Goal: Task Accomplishment & Management: Use online tool/utility

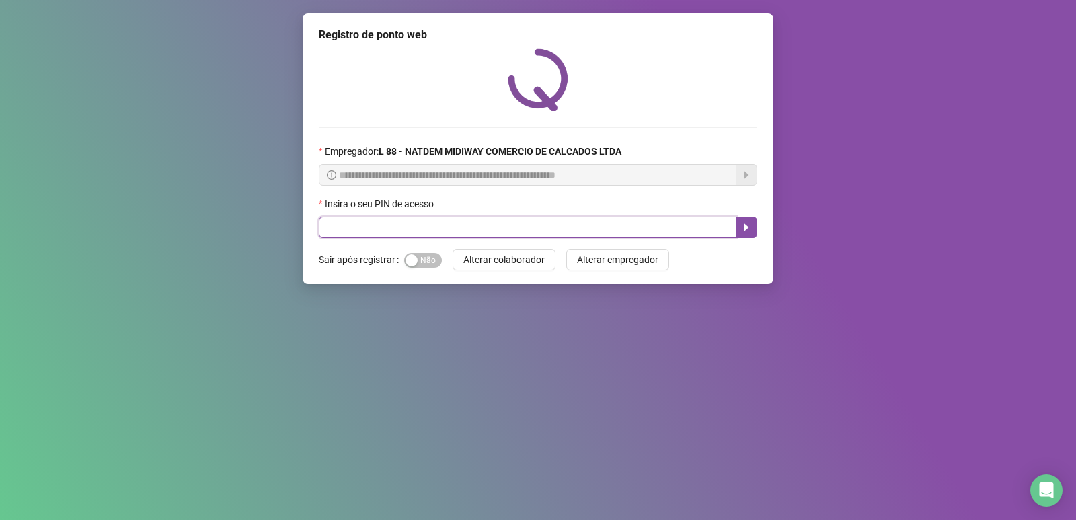
drag, startPoint x: 0, startPoint y: 0, endPoint x: 638, endPoint y: 222, distance: 675.6
click at [638, 222] on input "text" at bounding box center [528, 228] width 418 height 22
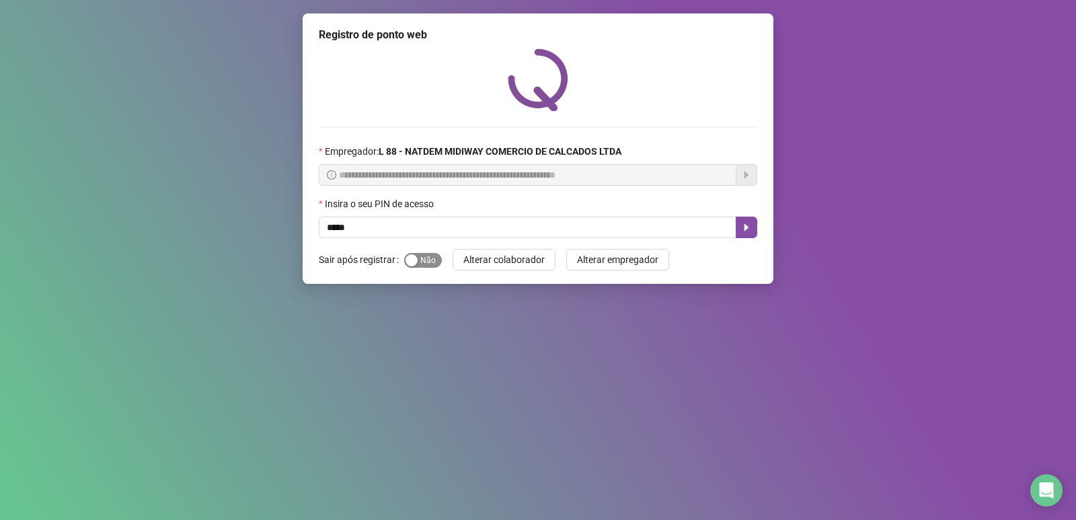
drag, startPoint x: 413, startPoint y: 270, endPoint x: 414, endPoint y: 262, distance: 8.1
click at [413, 266] on div "Sim Não" at bounding box center [423, 260] width 38 height 22
click at [414, 262] on div "button" at bounding box center [411, 260] width 12 height 12
click at [747, 231] on icon "caret-right" at bounding box center [746, 227] width 11 height 11
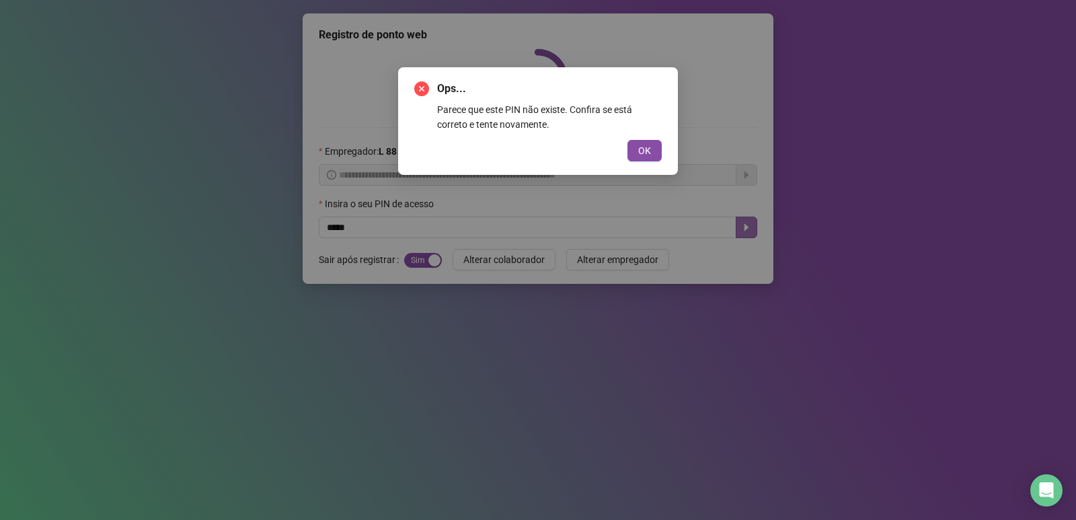
click at [621, 163] on div "Ops... Parece que este PIN não existe. Confira se está correto e tente novament…" at bounding box center [538, 121] width 280 height 108
click at [648, 157] on span "OK" at bounding box center [644, 150] width 13 height 15
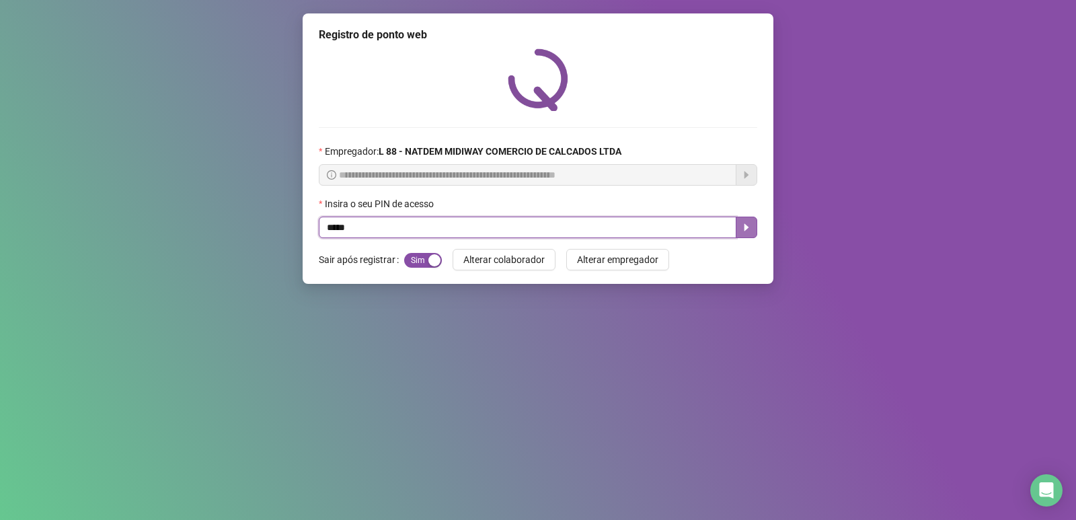
click at [474, 233] on input "*****" at bounding box center [528, 228] width 418 height 22
type input "*****"
click at [738, 222] on button "button" at bounding box center [747, 228] width 22 height 22
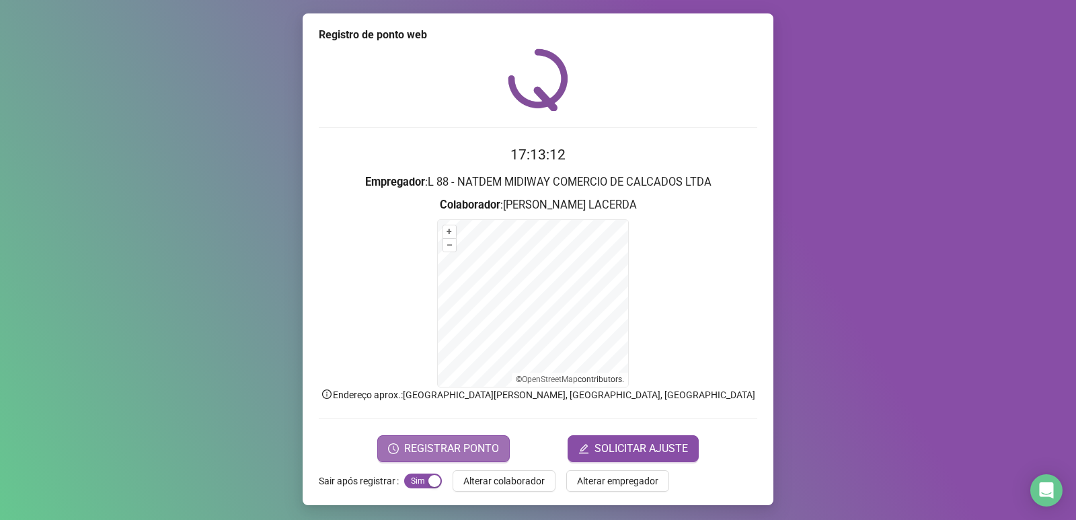
click at [416, 450] on span "REGISTRAR PONTO" at bounding box center [451, 448] width 95 height 16
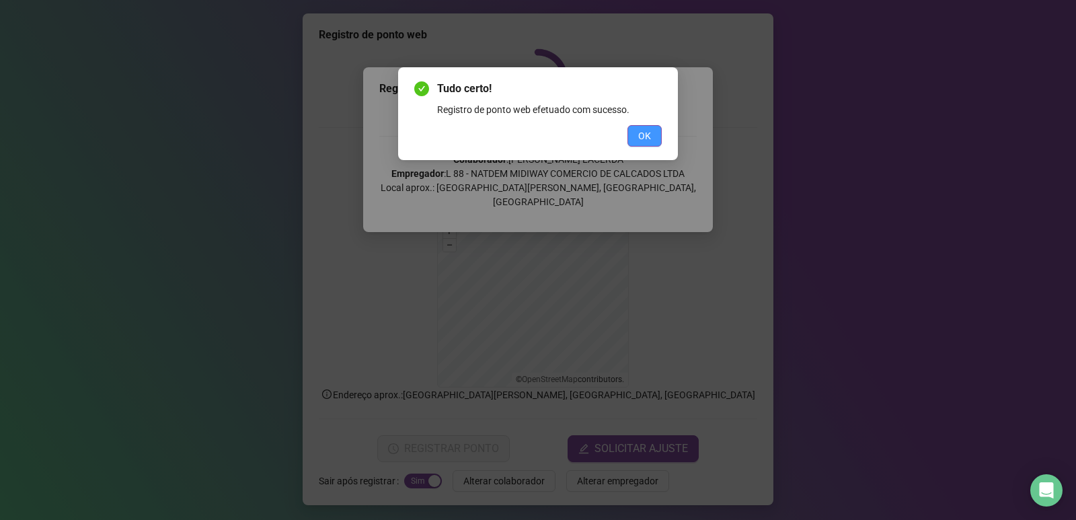
click at [641, 142] on span "OK" at bounding box center [644, 135] width 13 height 15
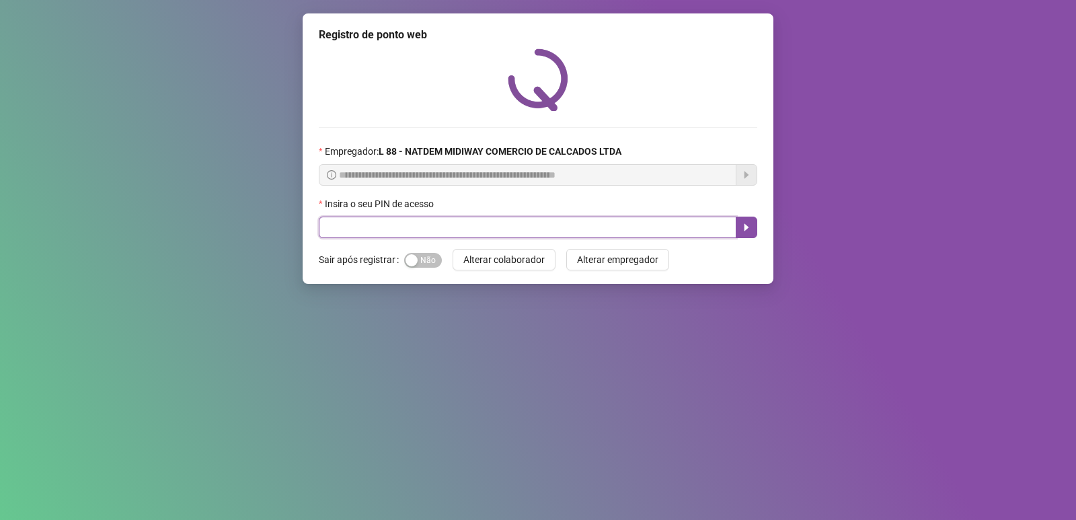
click at [494, 221] on input "text" at bounding box center [528, 228] width 418 height 22
type input "*"
type input "*****"
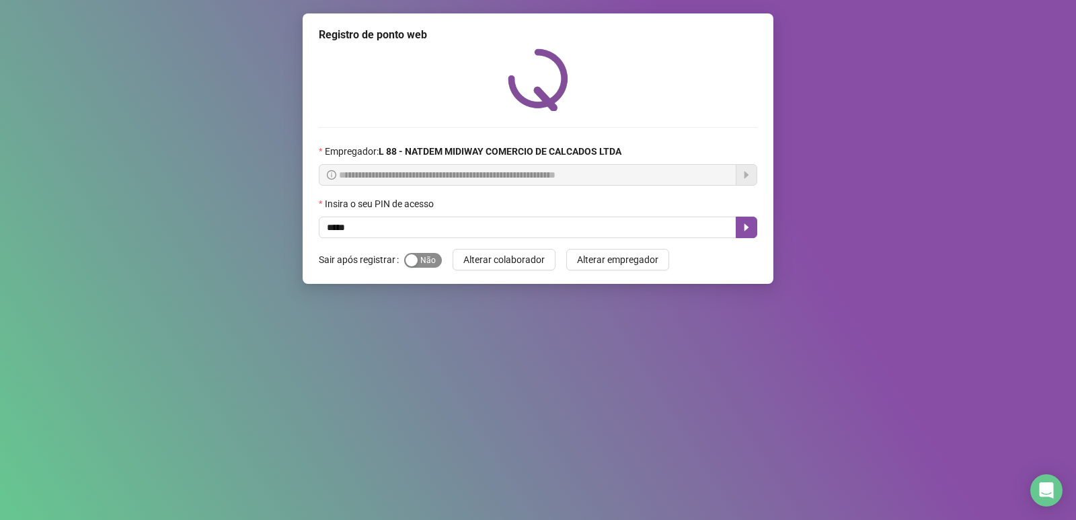
click at [430, 258] on span "Sim Não" at bounding box center [423, 260] width 38 height 15
click at [746, 231] on icon "caret-right" at bounding box center [746, 227] width 11 height 11
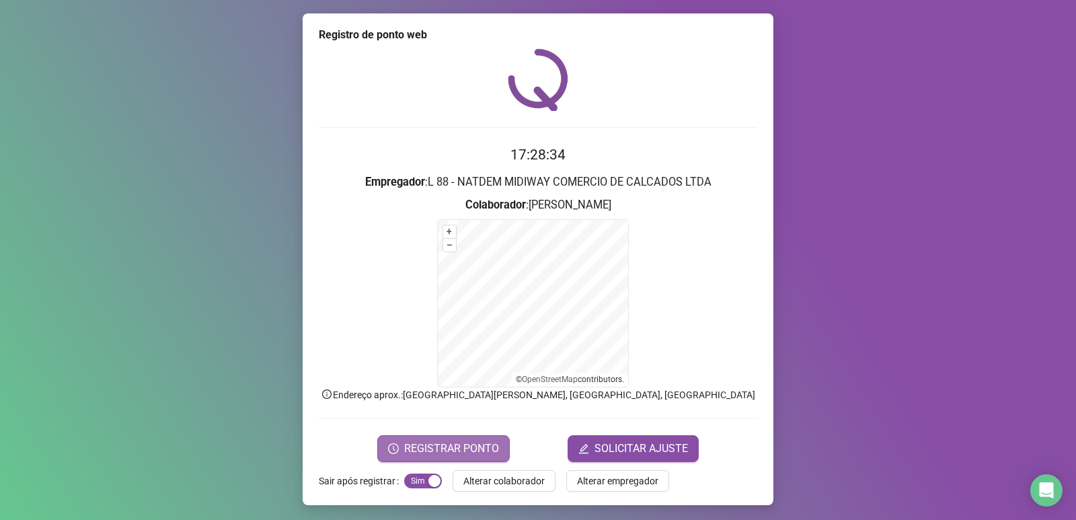
click at [436, 449] on span "REGISTRAR PONTO" at bounding box center [451, 448] width 95 height 16
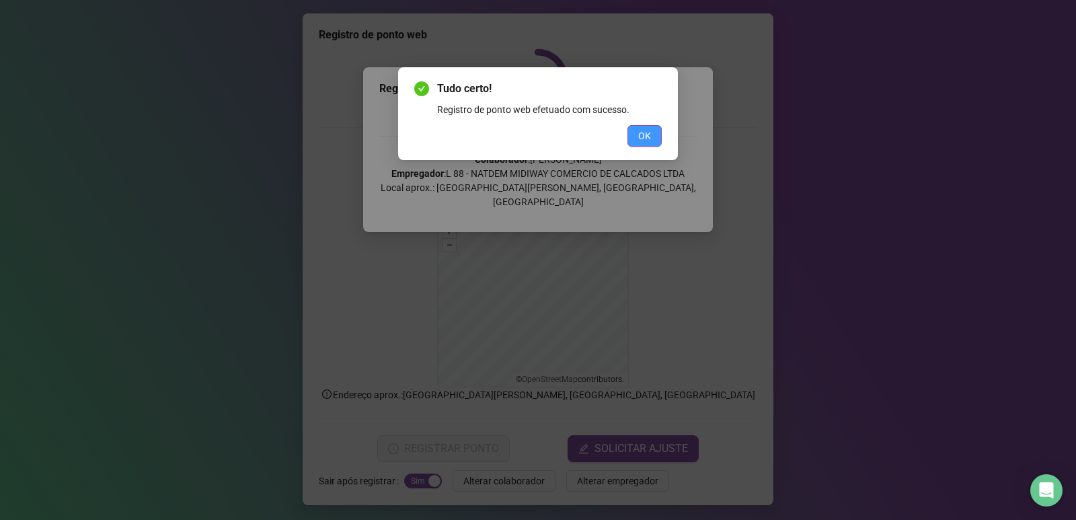
click at [640, 140] on span "OK" at bounding box center [644, 135] width 13 height 15
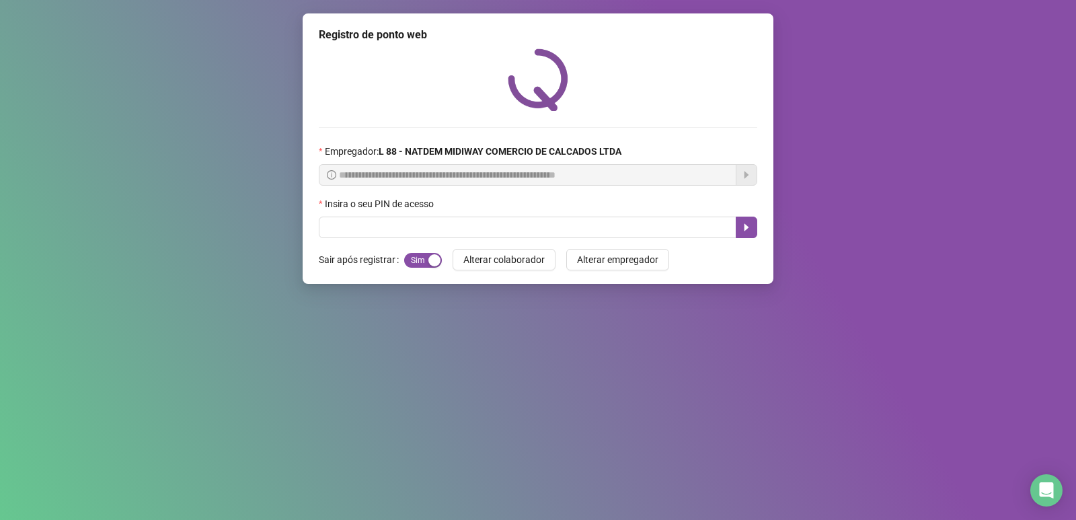
click at [816, 75] on div "**********" at bounding box center [538, 260] width 1076 height 520
